Goal: Information Seeking & Learning: Learn about a topic

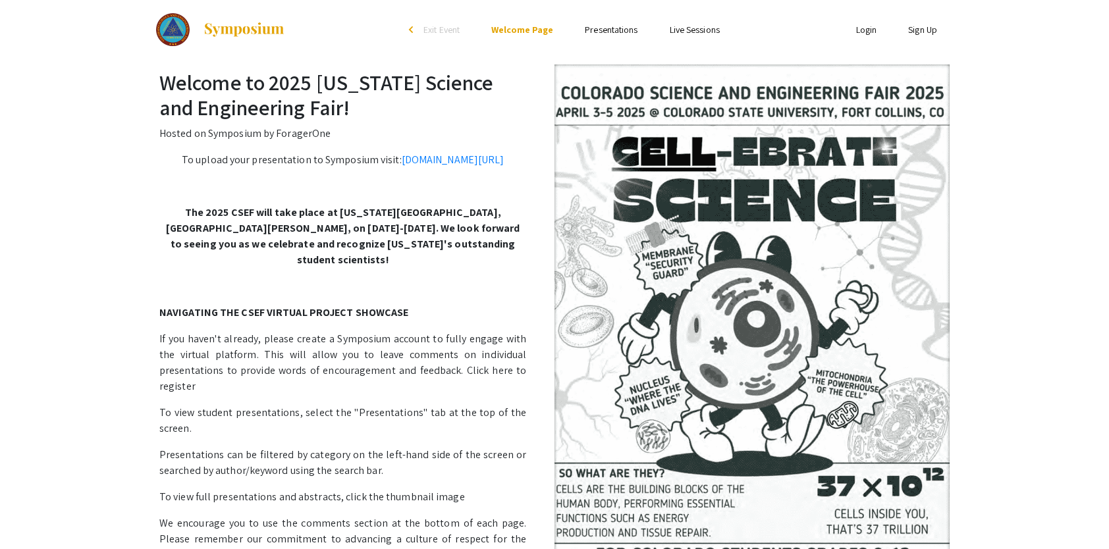
click at [604, 28] on link "Presentations" at bounding box center [611, 30] width 53 height 12
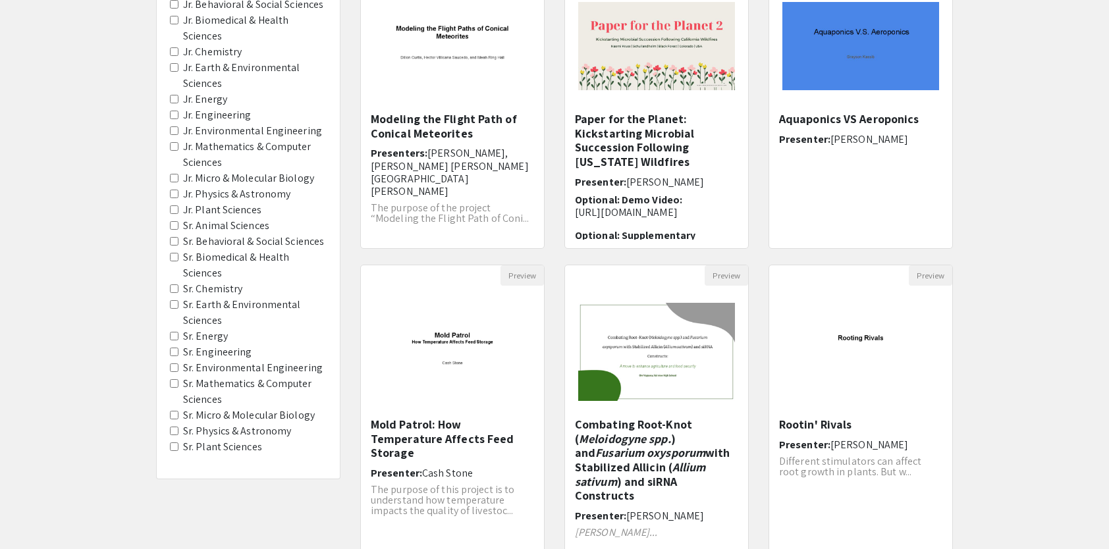
scroll to position [189, 0]
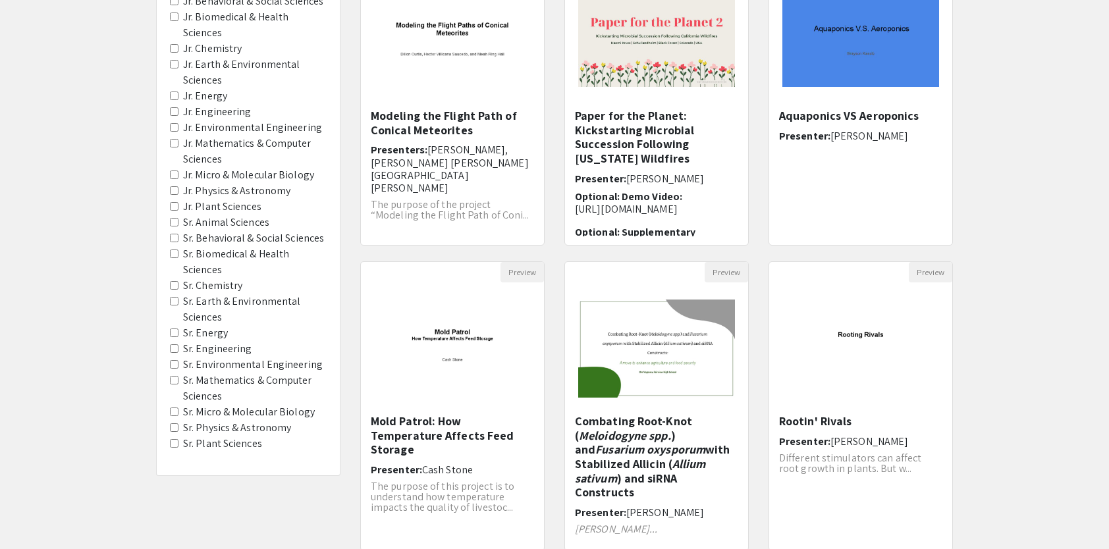
click at [171, 281] on Chemistry "Sr. Chemistry" at bounding box center [174, 285] width 9 height 9
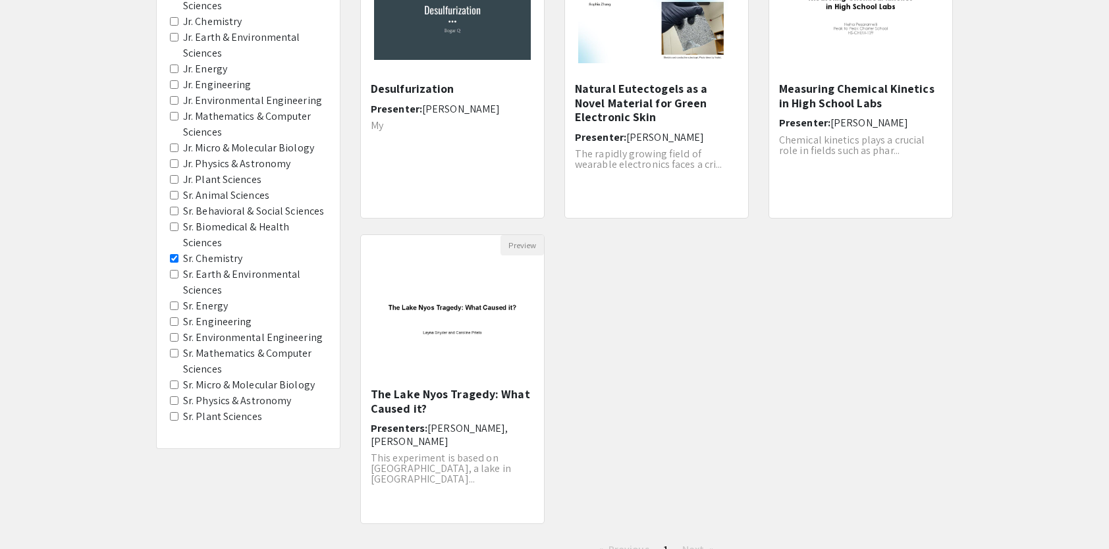
scroll to position [216, 0]
click at [170, 302] on Energy "Sr. Energy" at bounding box center [174, 306] width 9 height 9
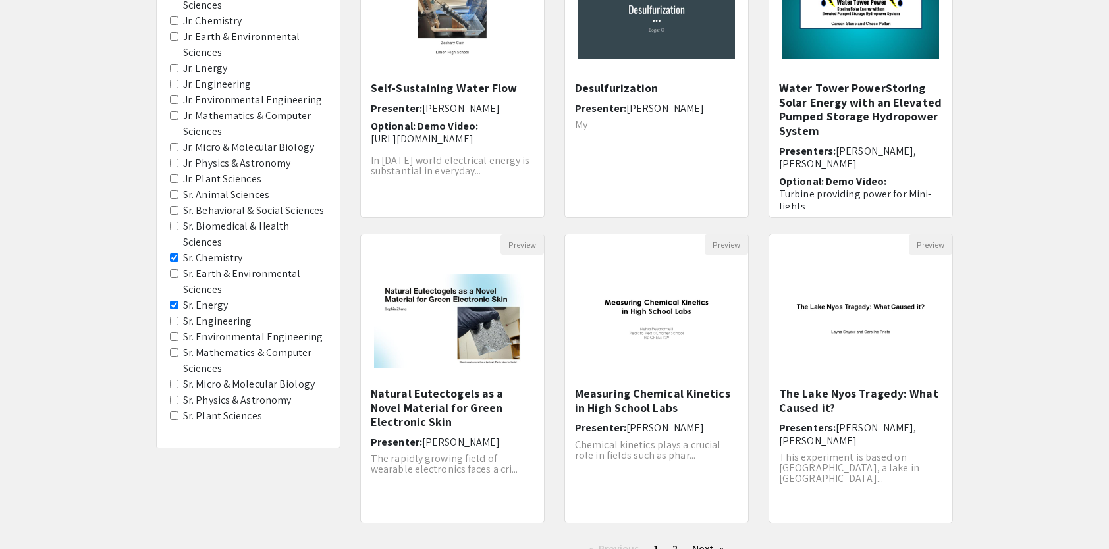
scroll to position [221, 0]
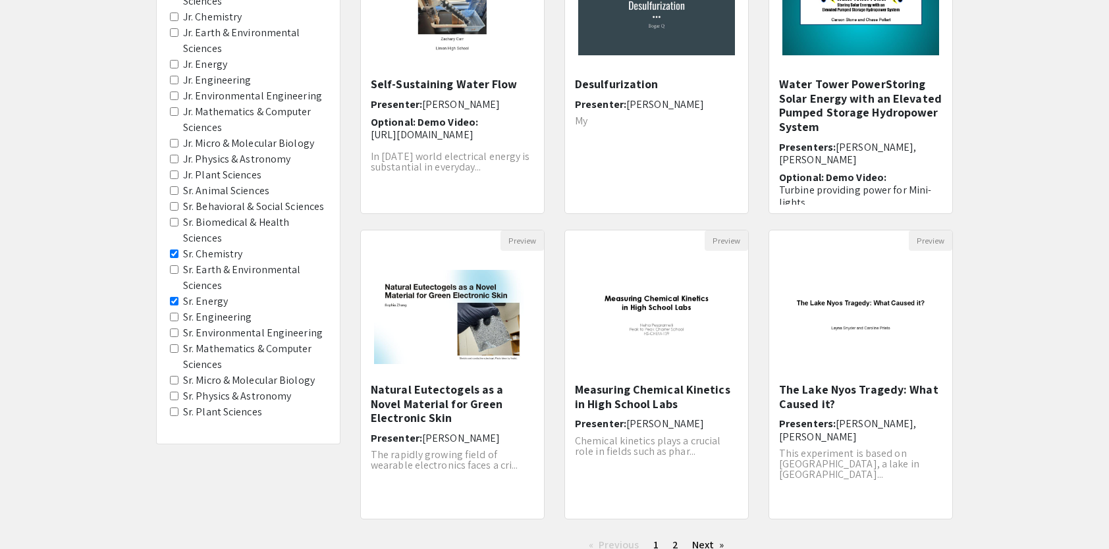
click at [171, 313] on Engineering "Sr. Engineering" at bounding box center [174, 317] width 9 height 9
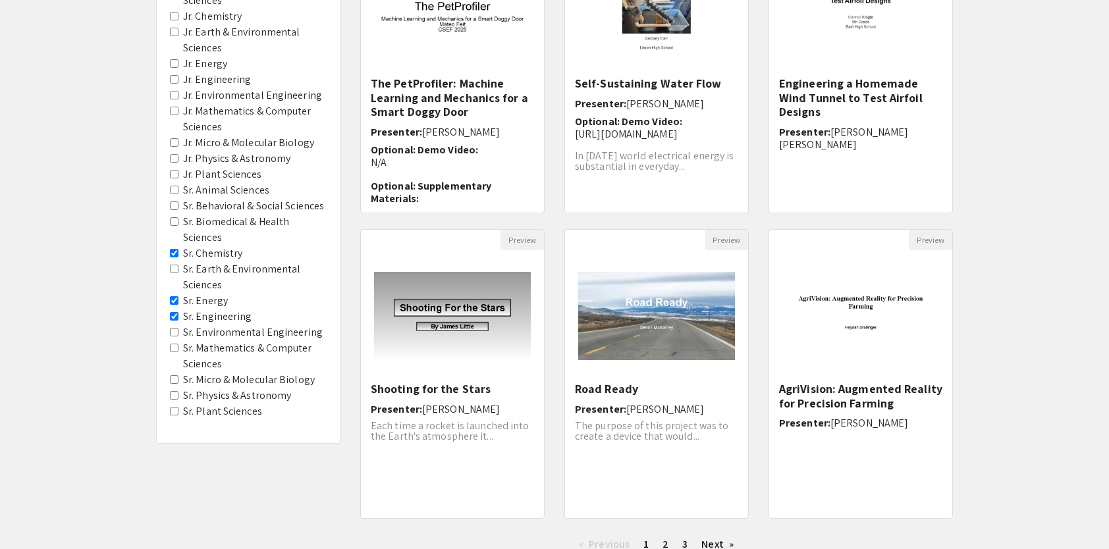
scroll to position [226, 0]
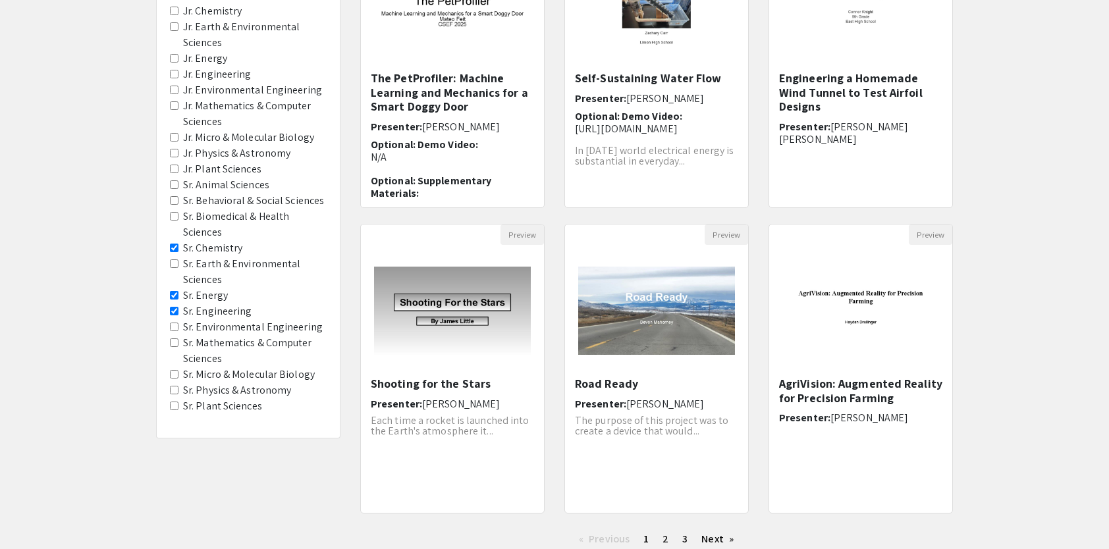
click at [168, 307] on div "Filters Project Category Jr. Animal Sciences Jr. Behavioral & Social Sciences J…" at bounding box center [248, 151] width 183 height 571
click at [176, 338] on Sciences "Sr. Mathematics & Computer Sciences" at bounding box center [174, 342] width 9 height 9
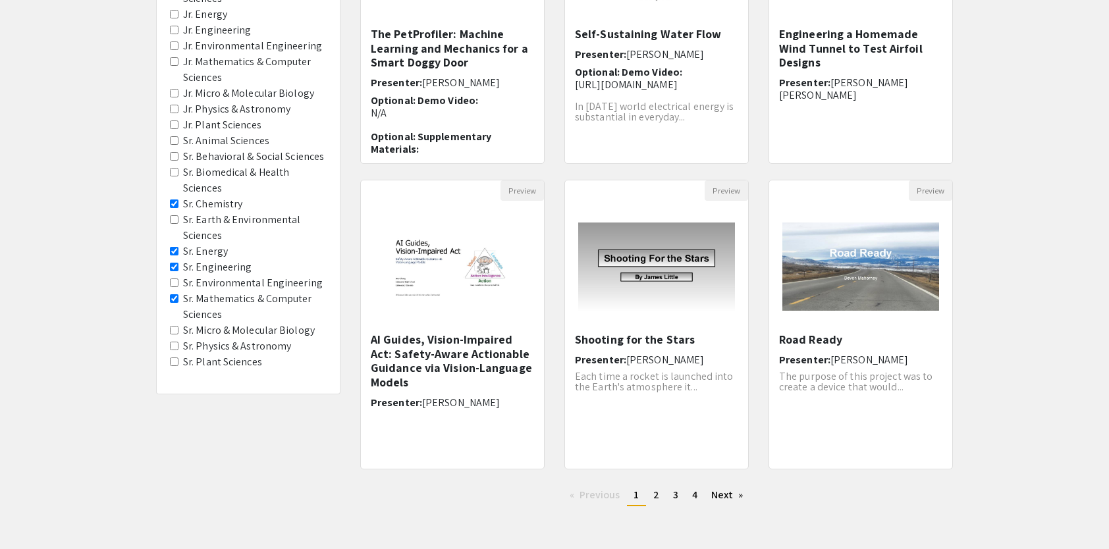
scroll to position [273, 0]
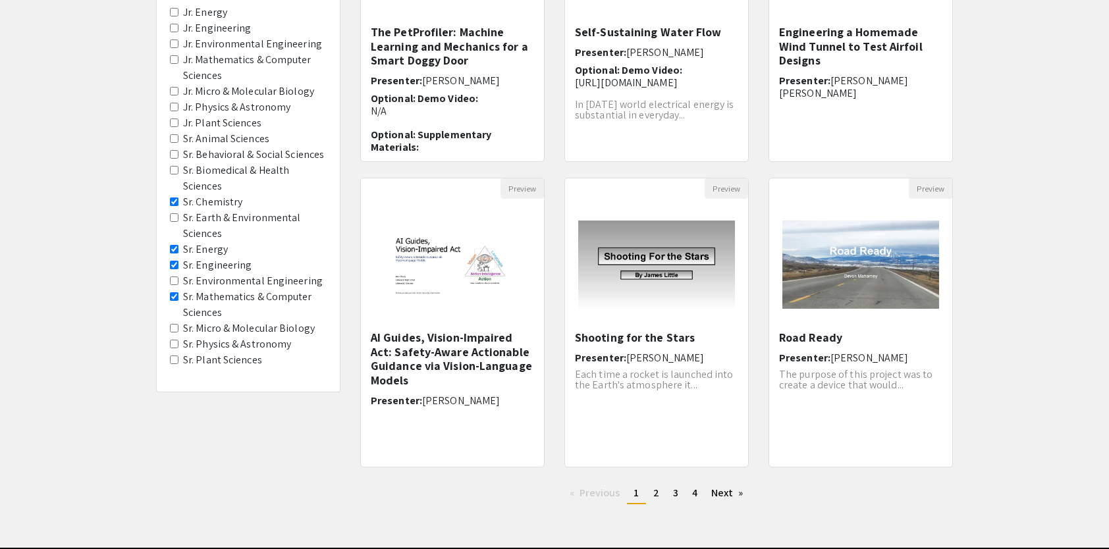
click at [167, 321] on div "Filters Project Category Jr. Animal Sciences Jr. Behavioral & Social Sciences J…" at bounding box center [248, 105] width 183 height 571
click at [176, 340] on Astronomy "Sr. Physics & Astronomy" at bounding box center [174, 344] width 9 height 9
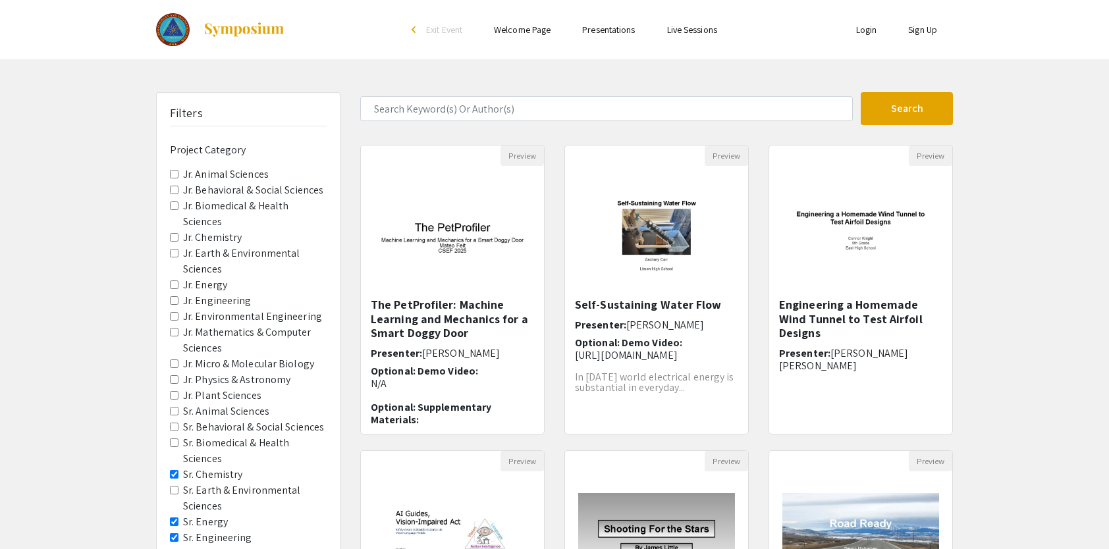
click at [176, 327] on span "Jr. Mathematics & Computer Sciences" at bounding box center [248, 341] width 157 height 32
